Goal: Information Seeking & Learning: Learn about a topic

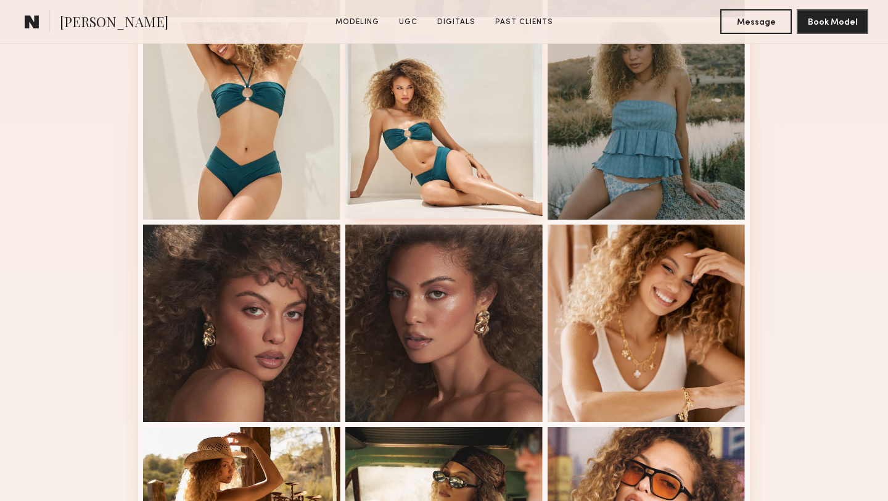
scroll to position [563, 0]
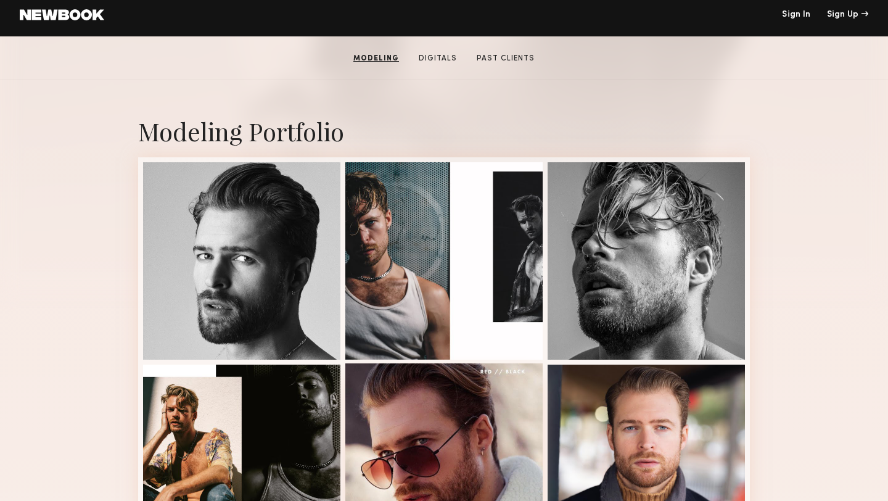
scroll to position [199, 0]
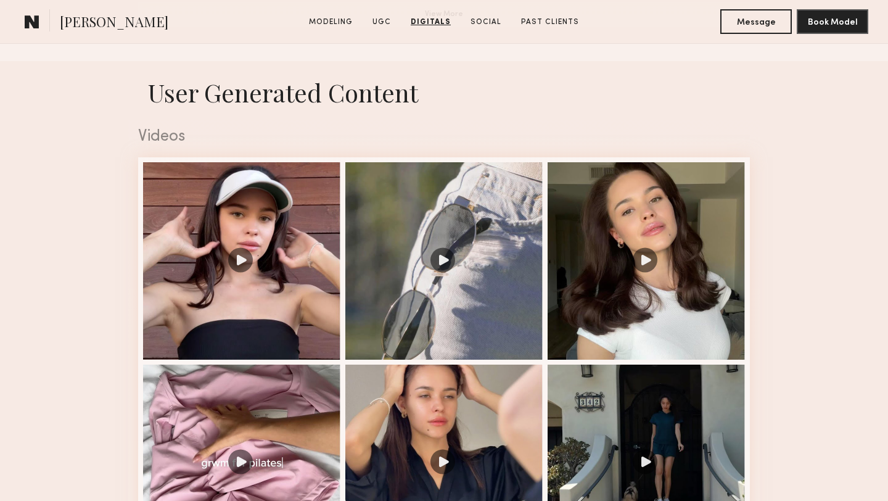
scroll to position [803, 0]
